Goal: Transaction & Acquisition: Subscribe to service/newsletter

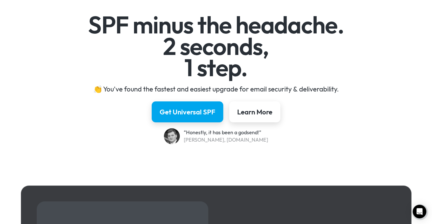
scroll to position [62, 0]
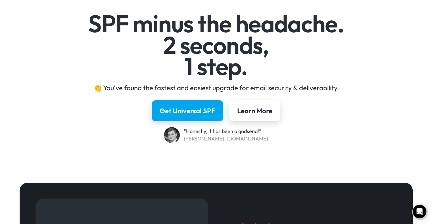
click at [182, 114] on div "Get Universal SPF" at bounding box center [187, 110] width 56 height 9
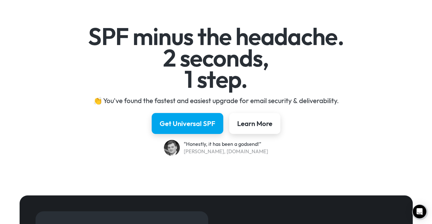
click at [200, 126] on div "Get Universal SPF" at bounding box center [187, 123] width 56 height 9
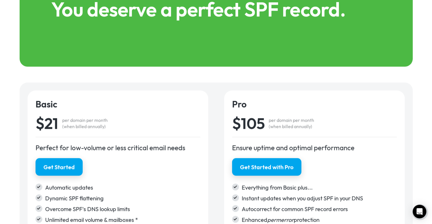
scroll to position [858, 0]
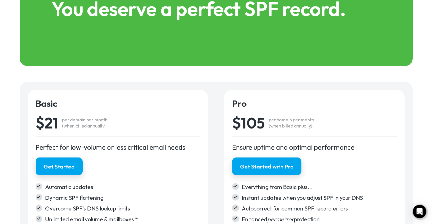
click at [53, 168] on div "Get Started" at bounding box center [58, 167] width 31 height 8
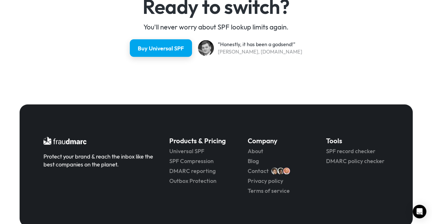
scroll to position [1517, 0]
